Goal: Entertainment & Leisure: Browse casually

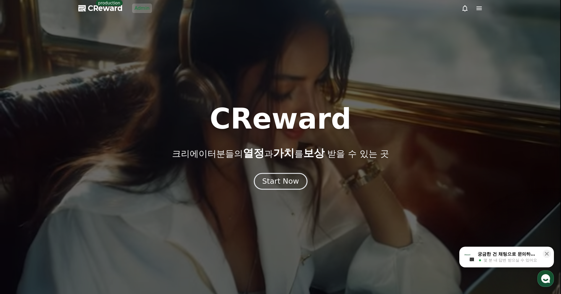
click at [281, 184] on div "Start Now" at bounding box center [280, 181] width 37 height 10
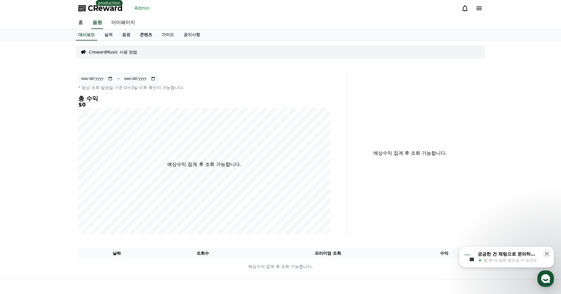
click at [136, 31] on link "콘텐츠" at bounding box center [146, 34] width 22 height 11
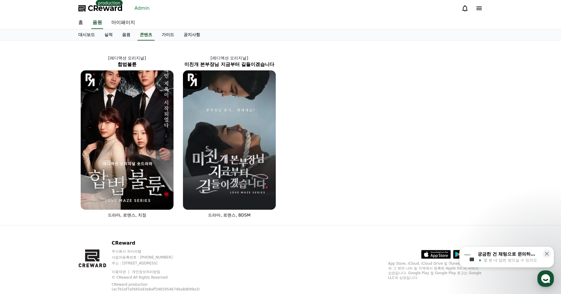
click at [43, 106] on div "[레디액션 오리지널] 합법불륜 드라마, 로맨스, 치정 [레디액션 오리지널] 미친개 본부장님 지금부터 길들이겠습니다 드라마, 로맨스, BDSM" at bounding box center [280, 133] width 561 height 184
click at [364, 126] on div "[레디액션 오리지널] 합법불륜 드라마, 로맨스, 치정 [레디액션 오리지널] 미친개 본부장님 지금부터 길들이겠습니다 드라마, 로맨스, BDSM" at bounding box center [280, 132] width 409 height 179
drag, startPoint x: 383, startPoint y: 46, endPoint x: 405, endPoint y: 0, distance: 50.6
click at [383, 46] on div "[레디액션 오리지널] 합법불륜 드라마, 로맨스, 치정 [레디액션 오리지널] 미친개 본부장님 지금부터 길들이겠습니다 드라마, 로맨스, BDSM" at bounding box center [280, 132] width 409 height 179
click at [437, 106] on div "[레디액션 오리지널] 합법불륜 드라마, 로맨스, 치정 [레디액션 오리지널] 미친개 본부장님 지금부터 길들이겠습니다 드라마, 로맨스, BDSM" at bounding box center [280, 132] width 409 height 179
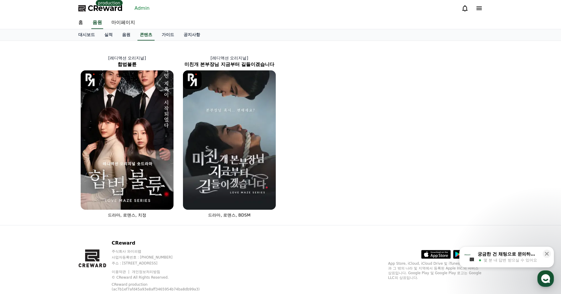
click at [378, 96] on div "[레디액션 오리지널] 합법불륜 드라마, 로맨스, 치정 [레디액션 오리지널] 미친개 본부장님 지금부터 길들이겠습니다 드라마, 로맨스, BDSM" at bounding box center [280, 132] width 409 height 179
drag, startPoint x: 375, startPoint y: 104, endPoint x: 332, endPoint y: 38, distance: 79.0
click at [373, 102] on div "[레디액션 오리지널] 합법불륜 드라마, 로맨스, 치정 [레디액션 오리지널] 미친개 본부장님 지금부터 길들이겠습니다 드라마, 로맨스, BDSM" at bounding box center [280, 132] width 409 height 179
click at [360, 115] on div "[레디액션 오리지널] 합법불륜 드라마, 로맨스, 치정 [레디액션 오리지널] 미친개 본부장님 지금부터 길들이겠습니다 드라마, 로맨스, BDSM" at bounding box center [280, 132] width 409 height 179
drag, startPoint x: 398, startPoint y: 87, endPoint x: 370, endPoint y: 9, distance: 83.6
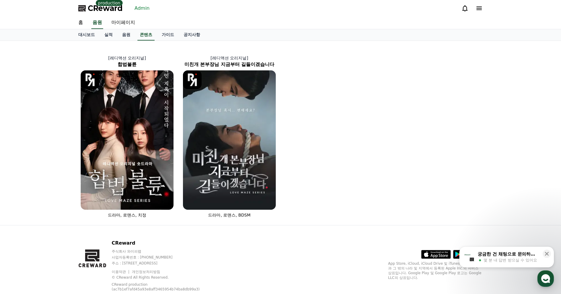
click at [398, 87] on div "[레디액션 오리지널] 합법불륜 드라마, 로맨스, 치정 [레디액션 오리지널] 미친개 본부장님 지금부터 길들이겠습니다 드라마, 로맨스, BDSM" at bounding box center [280, 132] width 409 height 179
